Goal: Task Accomplishment & Management: Use online tool/utility

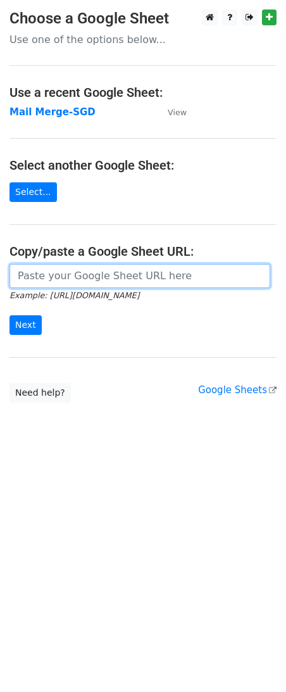
click at [130, 275] on input "url" at bounding box center [139, 276] width 261 height 24
paste input "[URL][DOMAIN_NAME]"
type input "[URL][DOMAIN_NAME]"
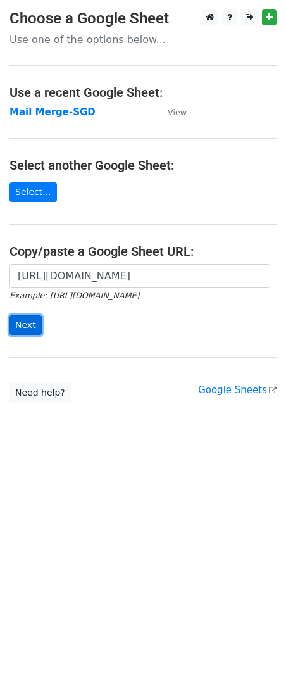
click at [20, 323] on input "Next" at bounding box center [25, 325] width 32 height 20
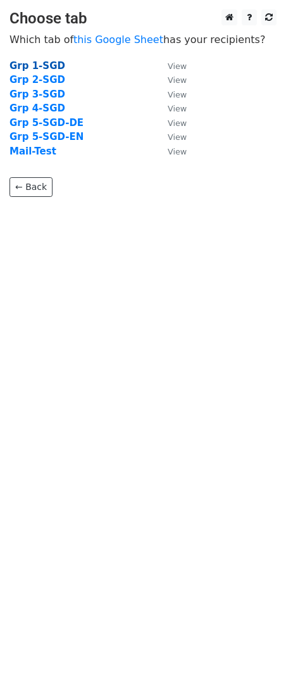
click at [45, 65] on strong "Grp 1-SGD" at bounding box center [37, 65] width 56 height 11
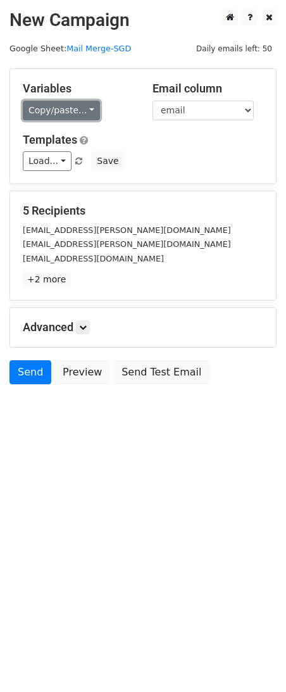
click at [61, 112] on link "Copy/paste..." at bounding box center [61, 111] width 77 height 20
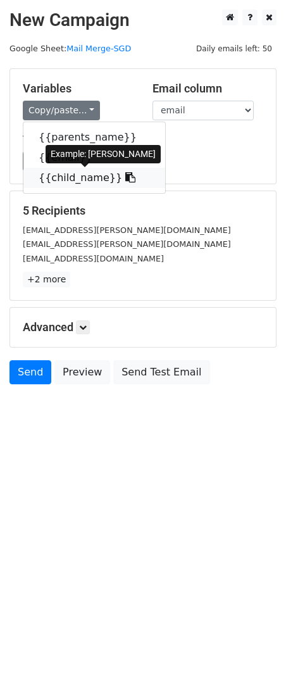
click at [71, 178] on link "{{child_name}}" at bounding box center [94, 178] width 142 height 20
